Goal: Find specific page/section: Find specific page/section

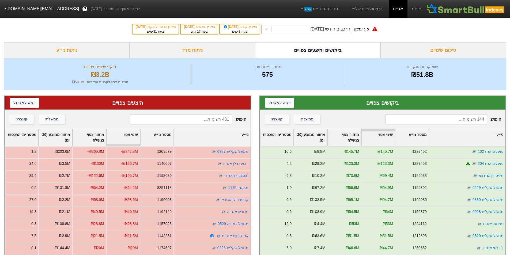
click at [340, 30] on div "הרכבים חודשי [DATE]" at bounding box center [330, 29] width 40 height 6
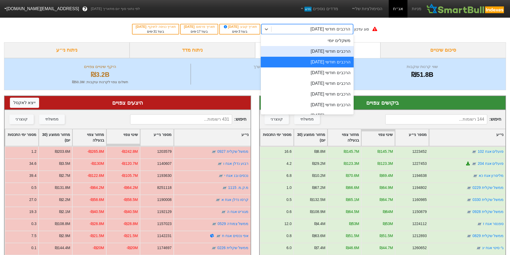
click at [339, 47] on div "הרכבים חודשי [DATE]" at bounding box center [307, 51] width 93 height 11
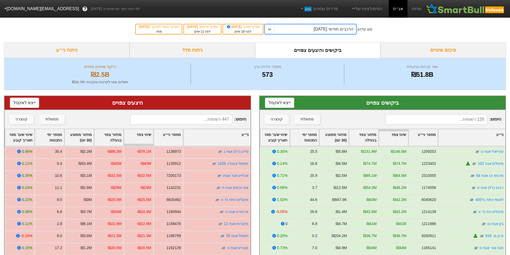
click at [470, 121] on input at bounding box center [436, 119] width 102 height 10
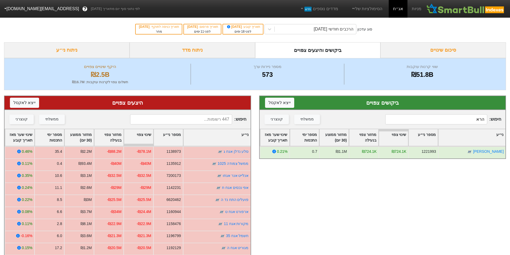
type input "[PERSON_NAME]"
click at [472, 120] on input "[PERSON_NAME]" at bounding box center [436, 119] width 102 height 10
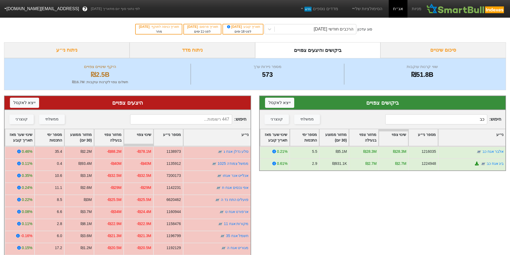
type input "כ"
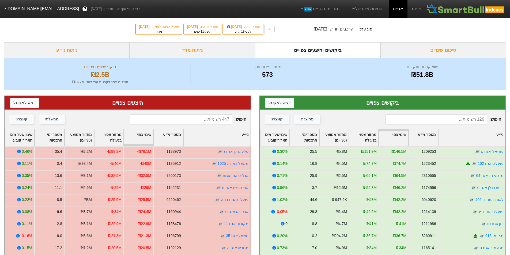
click at [215, 120] on input at bounding box center [181, 119] width 102 height 10
type input "ה"
